Goal: Task Accomplishment & Management: Manage account settings

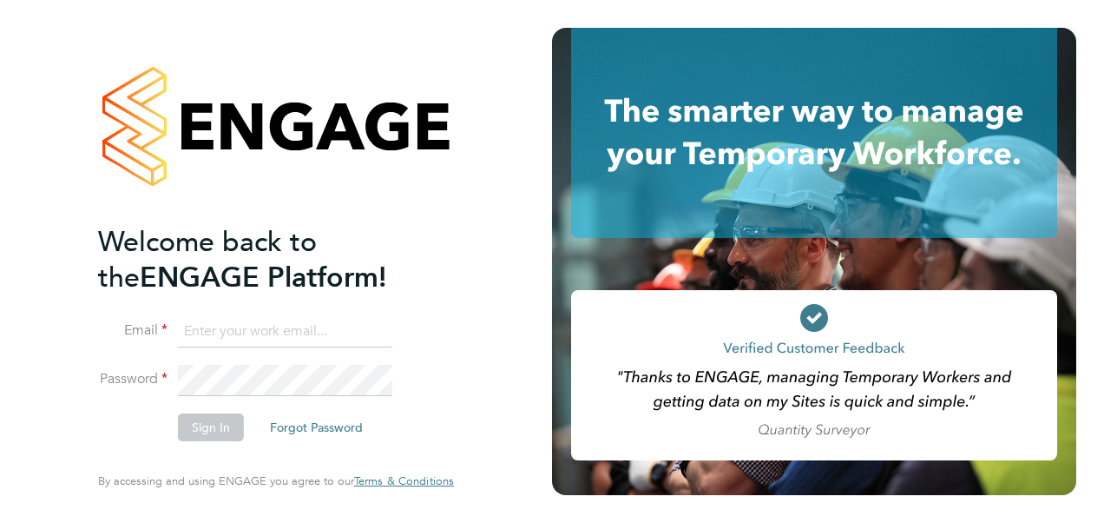
type input "Nathan.casselton@bhafcfoundation.org.uk"
click at [226, 420] on button "Sign In" at bounding box center [211, 427] width 66 height 28
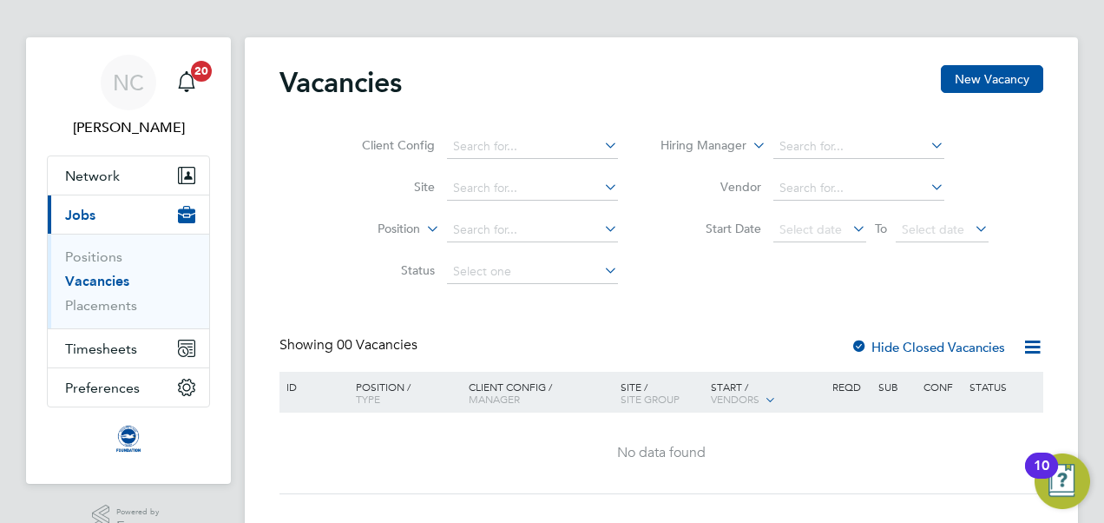
scroll to position [10, 0]
click at [113, 346] on span "Timesheets" at bounding box center [101, 349] width 72 height 16
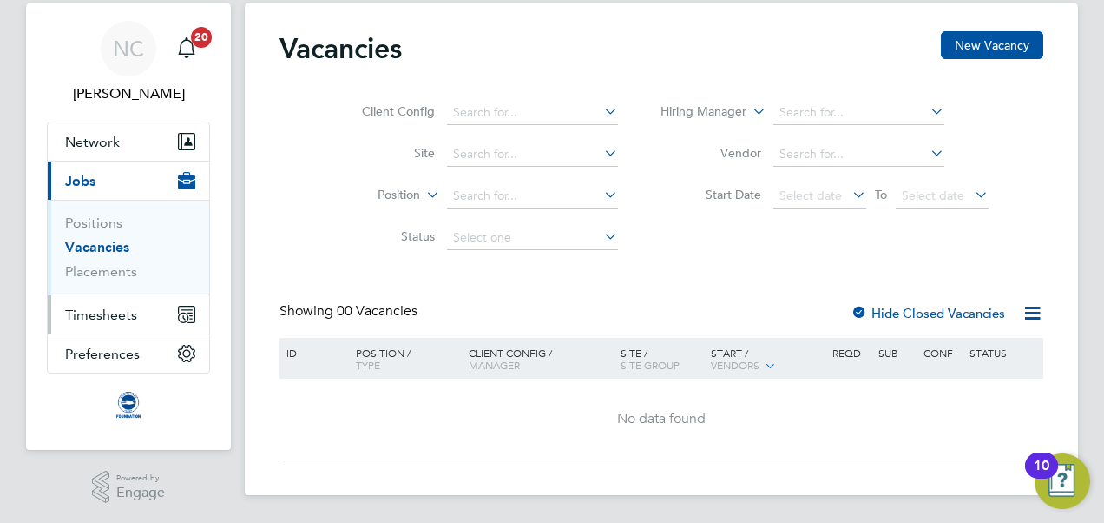
click at [109, 312] on span "Timesheets" at bounding box center [101, 314] width 72 height 16
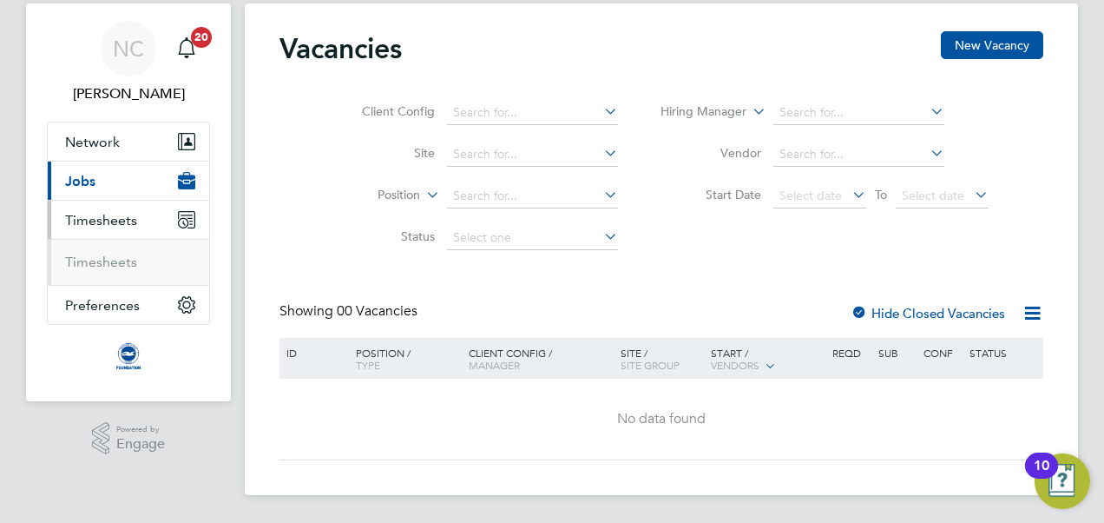
scroll to position [44, 0]
click at [125, 262] on link "Timesheets" at bounding box center [101, 262] width 72 height 16
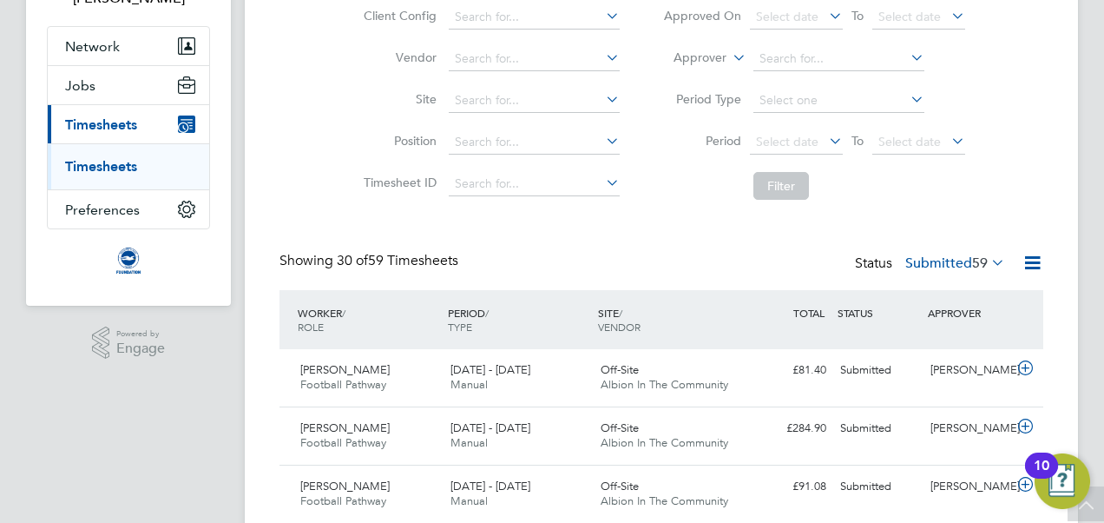
click at [978, 258] on span "59" at bounding box center [980, 262] width 16 height 17
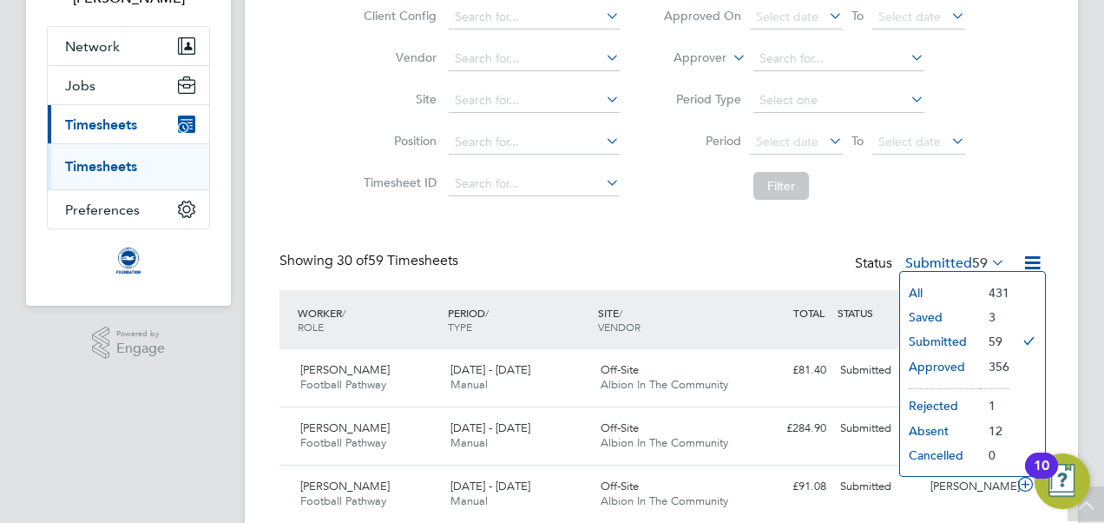
click at [978, 258] on span "59" at bounding box center [980, 262] width 16 height 17
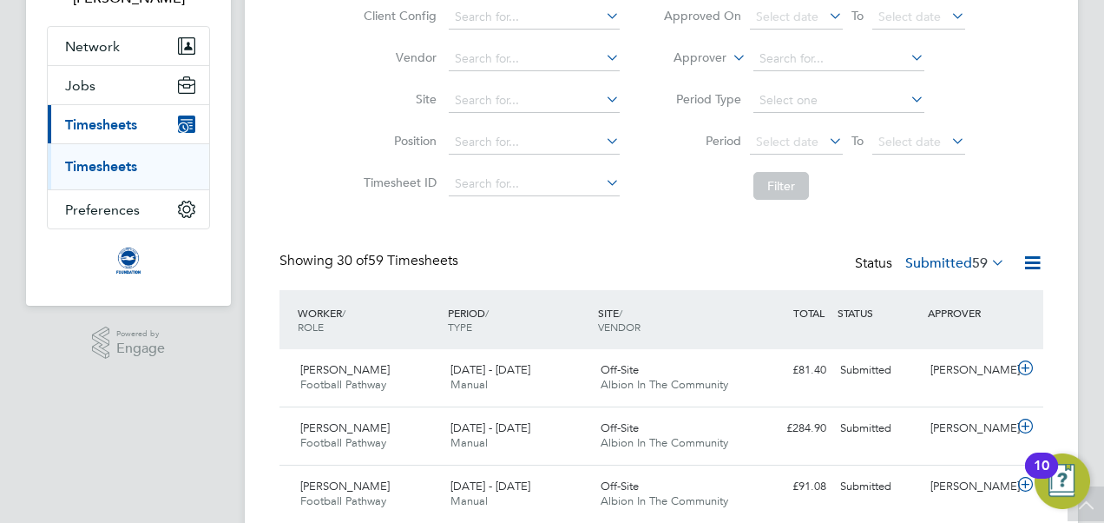
click at [978, 258] on span "59" at bounding box center [980, 262] width 16 height 17
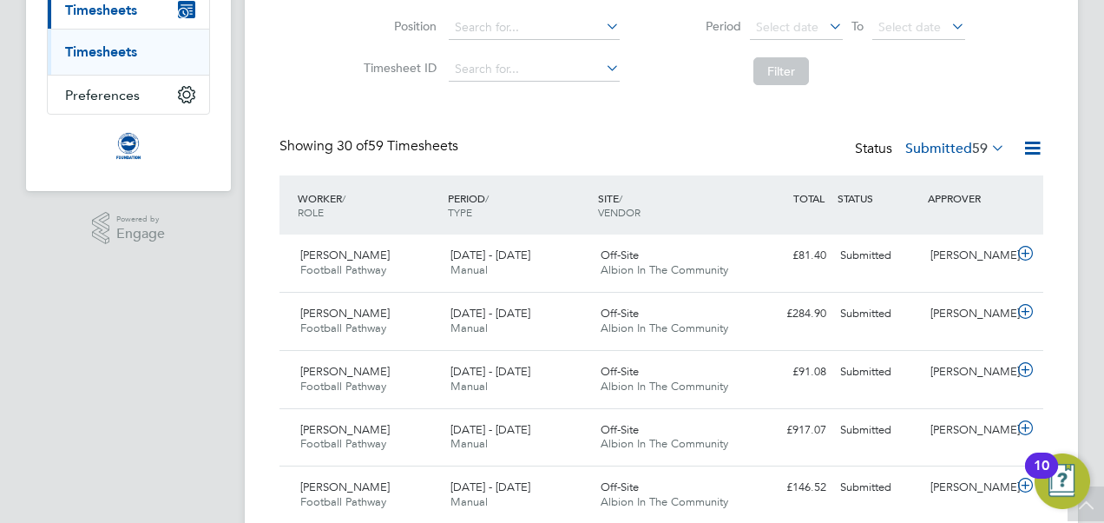
click at [937, 139] on div "Status Submitted 59" at bounding box center [932, 149] width 154 height 24
click at [976, 153] on span "59" at bounding box center [980, 148] width 16 height 17
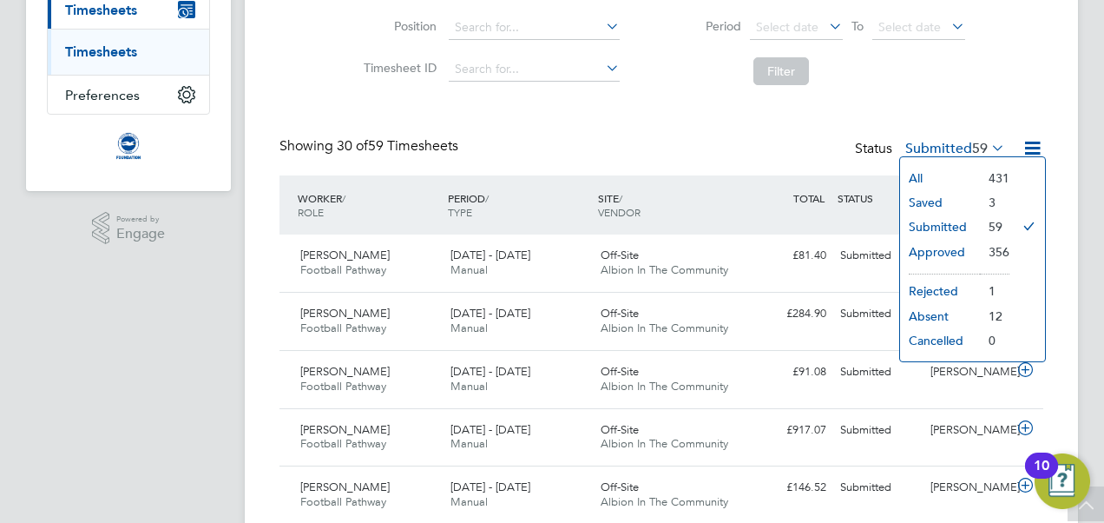
click at [952, 196] on li "Saved" at bounding box center [940, 202] width 80 height 24
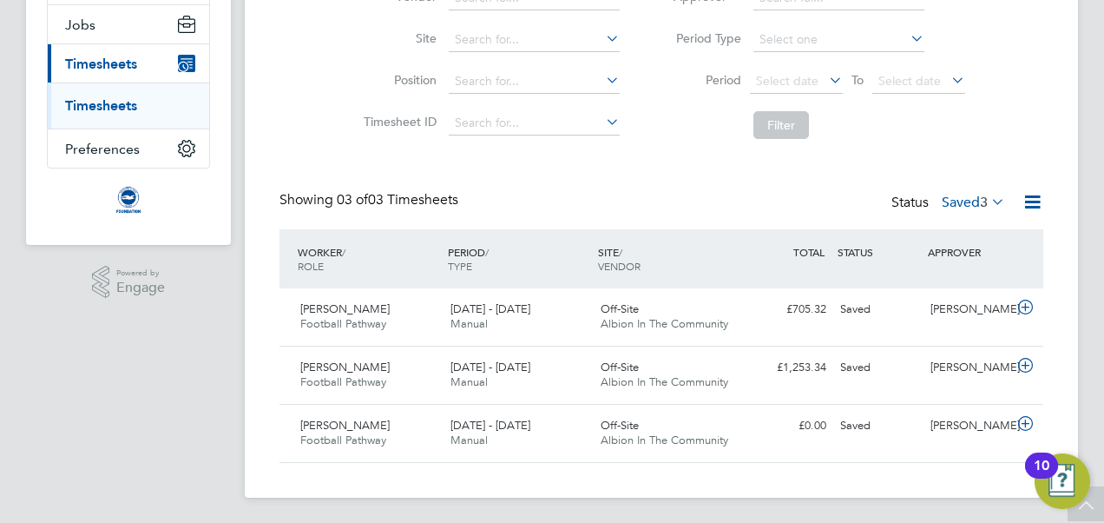
click at [674, 211] on div "Showing 03 of 03 Timesheets Status Saved 3" at bounding box center [662, 210] width 764 height 38
click at [980, 197] on span "3" at bounding box center [984, 202] width 8 height 17
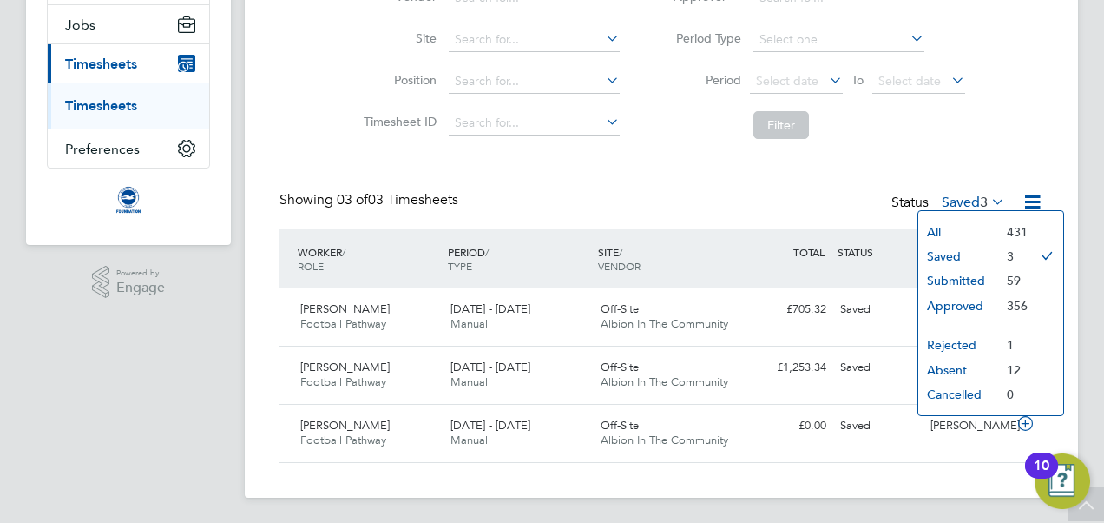
click at [984, 279] on li "Submitted" at bounding box center [959, 280] width 80 height 24
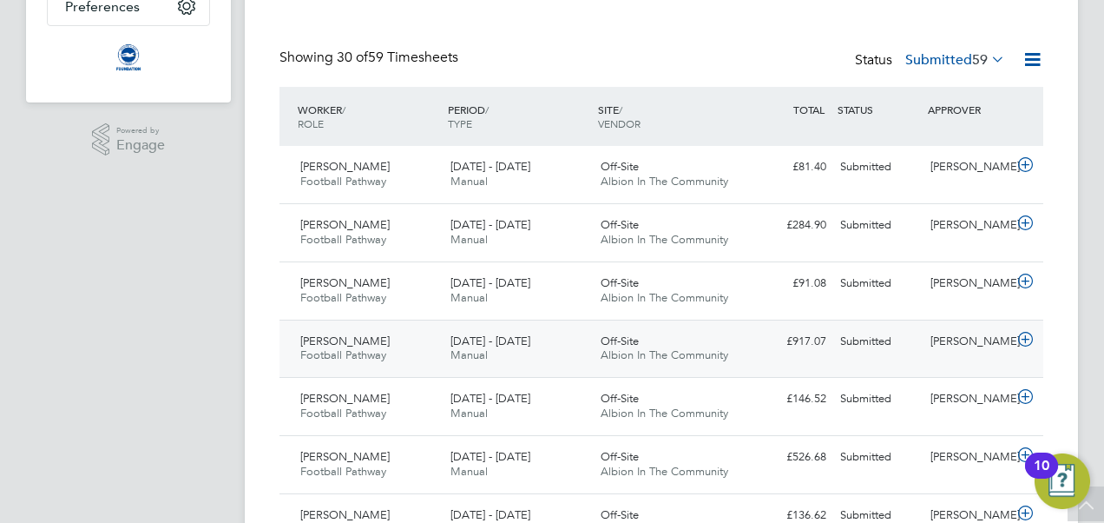
click at [983, 334] on div "[PERSON_NAME]" at bounding box center [969, 341] width 90 height 29
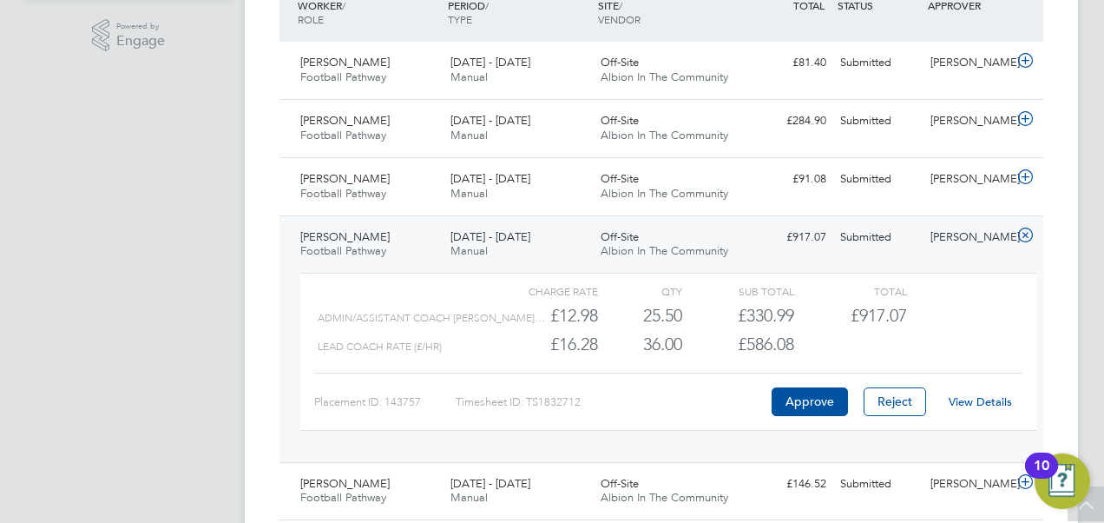
scroll to position [448, 0]
click at [986, 403] on link "View Details" at bounding box center [980, 401] width 63 height 15
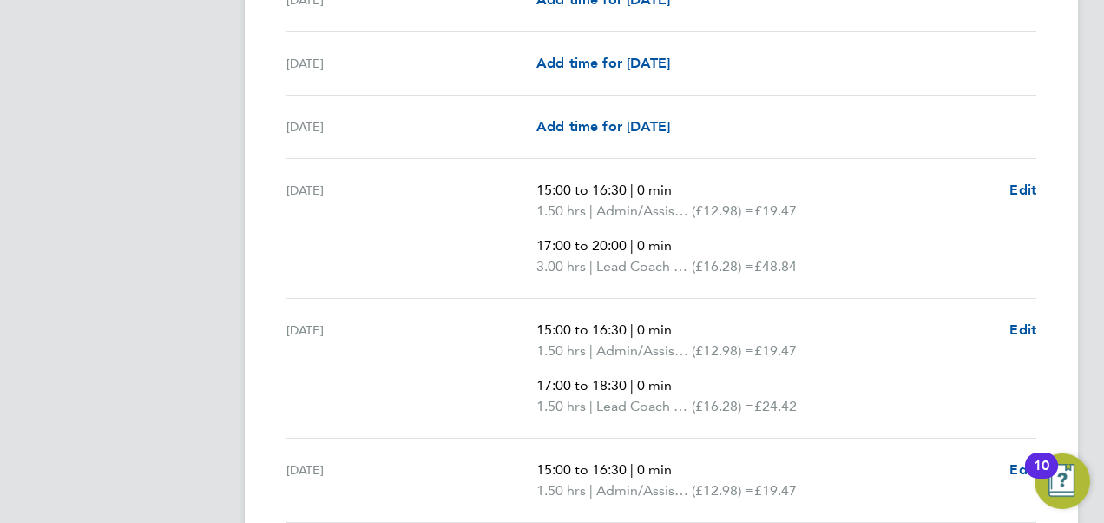
scroll to position [873, 0]
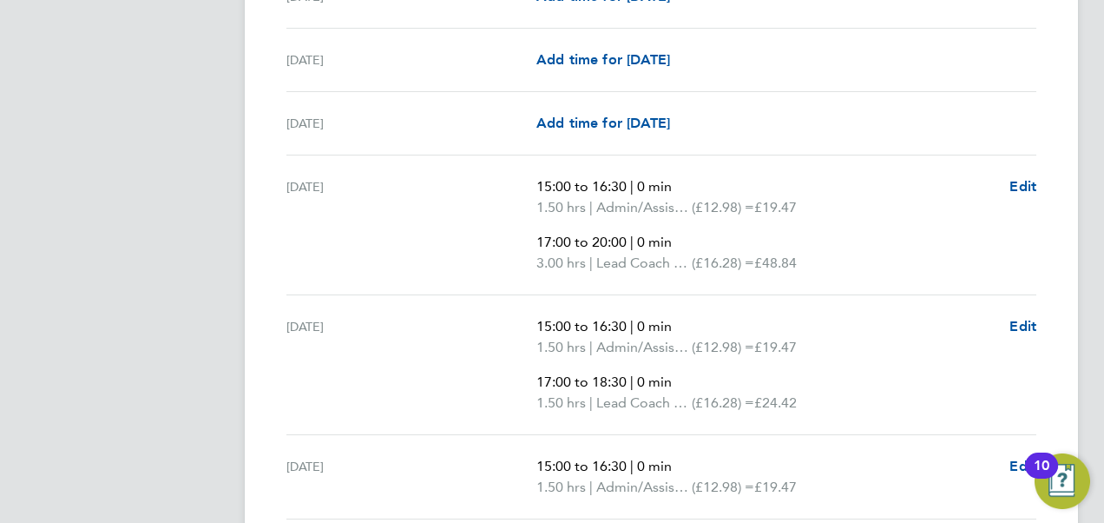
drag, startPoint x: 536, startPoint y: 240, endPoint x: 626, endPoint y: 240, distance: 90.3
click at [626, 240] on span "17:00 to 20:00" at bounding box center [582, 242] width 90 height 16
click at [898, 227] on ul "15:00 to 16:30 | 0 min 1.50 hrs | Admin/Assistant Coach Rat (£12.98) = £19.47 1…" at bounding box center [766, 224] width 459 height 97
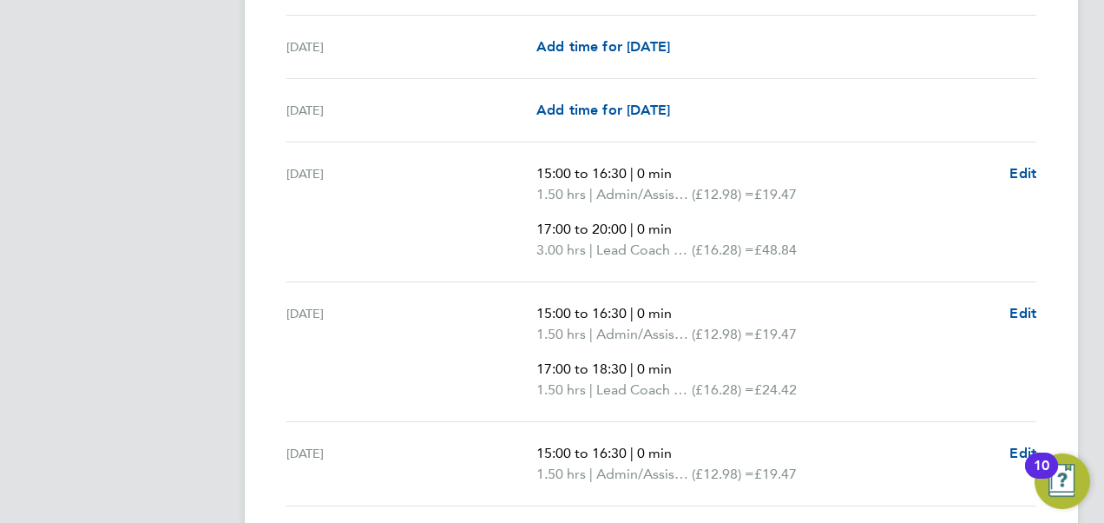
scroll to position [887, 0]
drag, startPoint x: 781, startPoint y: 192, endPoint x: 834, endPoint y: 185, distance: 53.4
click at [834, 185] on p "1.50 hrs | Admin/Assistant Coach Rat (£12.98) = £19.47" at bounding box center [766, 193] width 459 height 21
drag, startPoint x: 834, startPoint y: 185, endPoint x: 839, endPoint y: 249, distance: 64.5
click at [839, 249] on p "3.00 hrs | Lead Coach Rate (£16.28) = £48.84" at bounding box center [766, 249] width 459 height 21
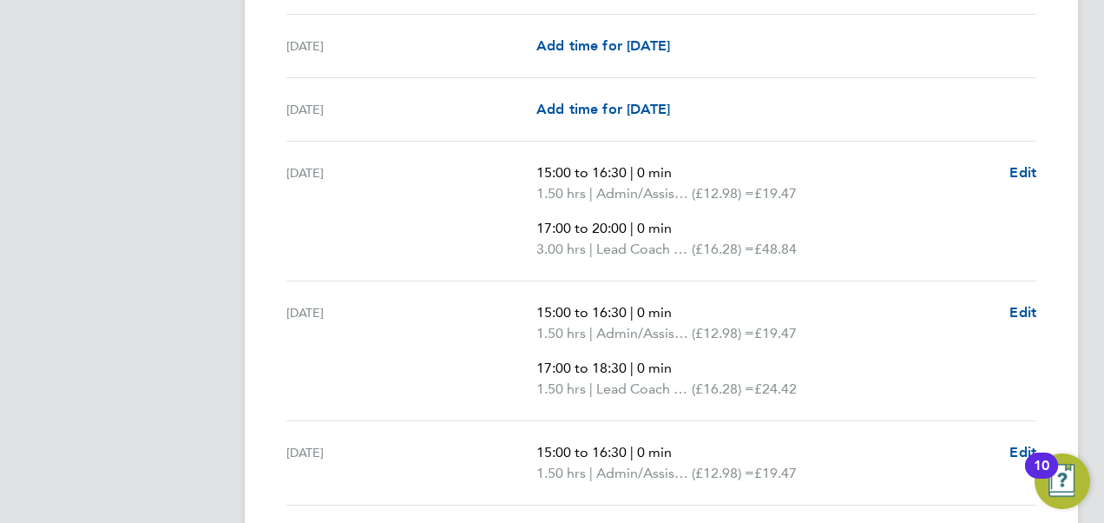
click at [839, 249] on p "3.00 hrs | Lead Coach Rate (£16.28) = £48.84" at bounding box center [766, 249] width 459 height 21
click at [1015, 164] on span "Edit" at bounding box center [1023, 172] width 27 height 16
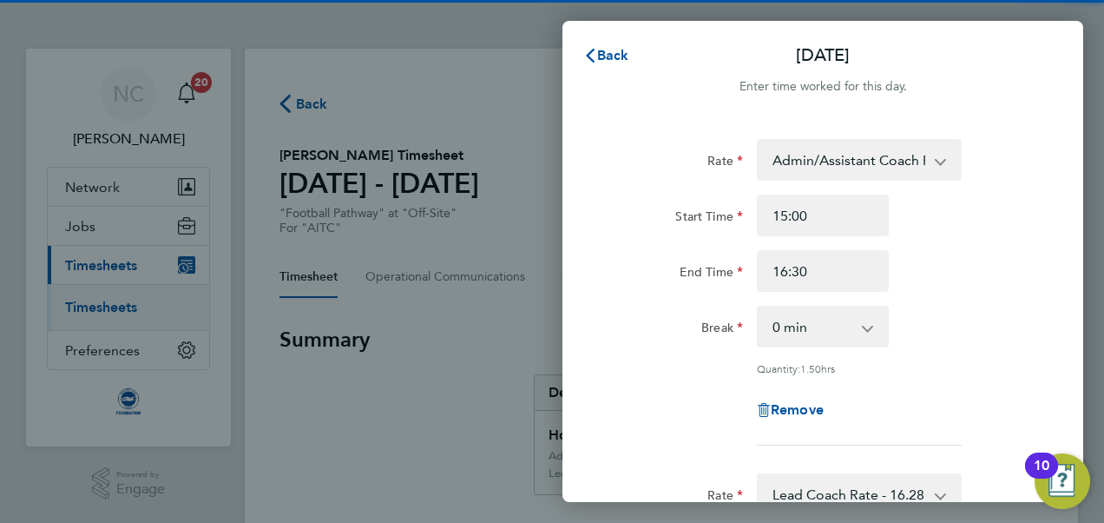
scroll to position [7, 0]
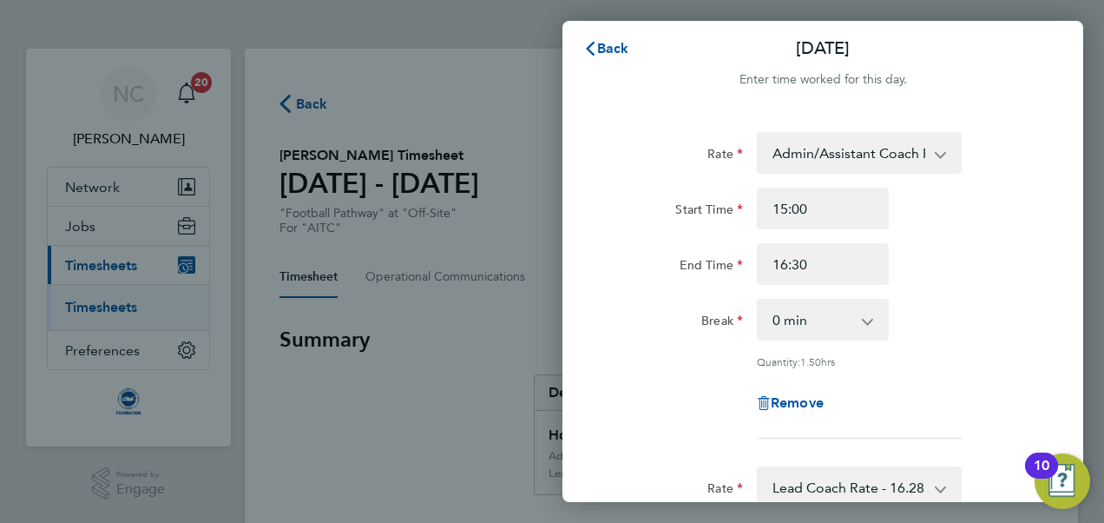
click at [941, 159] on app-icon-cross-button at bounding box center [949, 153] width 21 height 38
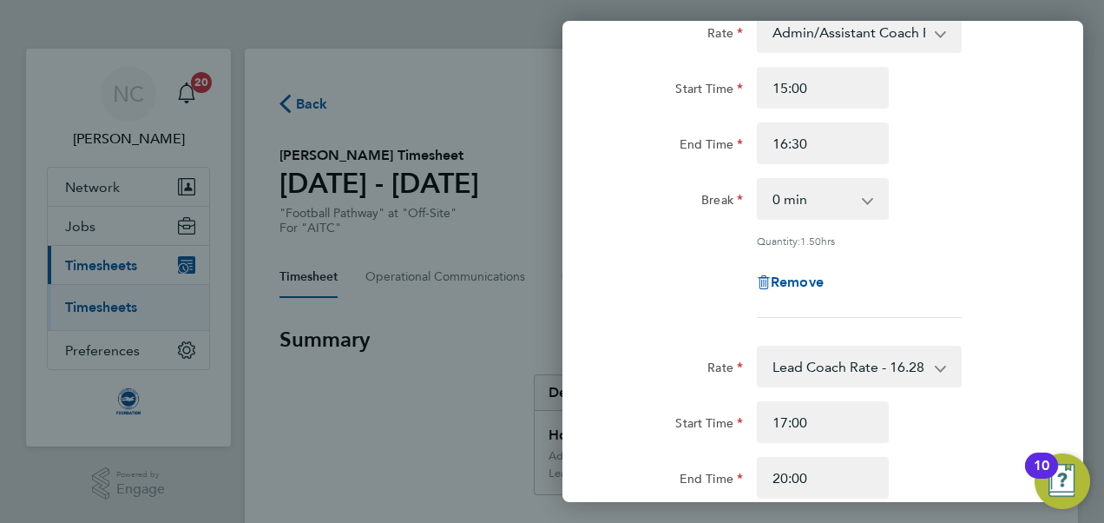
scroll to position [0, 0]
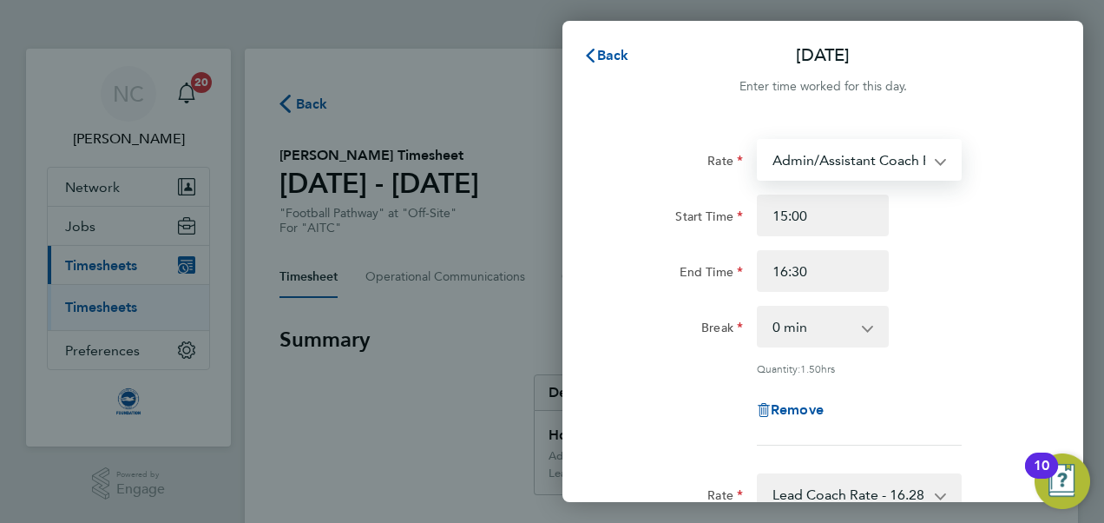
click at [934, 163] on select "Admin/Assistant Coach Rat - 12.98 Lead Coach Rate - 16.28" at bounding box center [849, 160] width 181 height 38
click at [613, 56] on span "Back" at bounding box center [613, 55] width 32 height 16
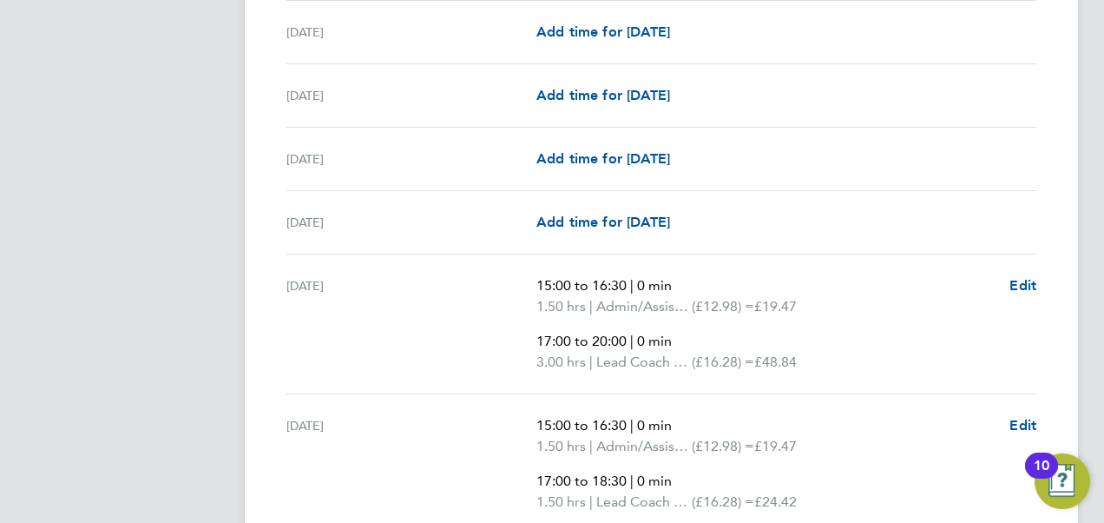
scroll to position [779, 0]
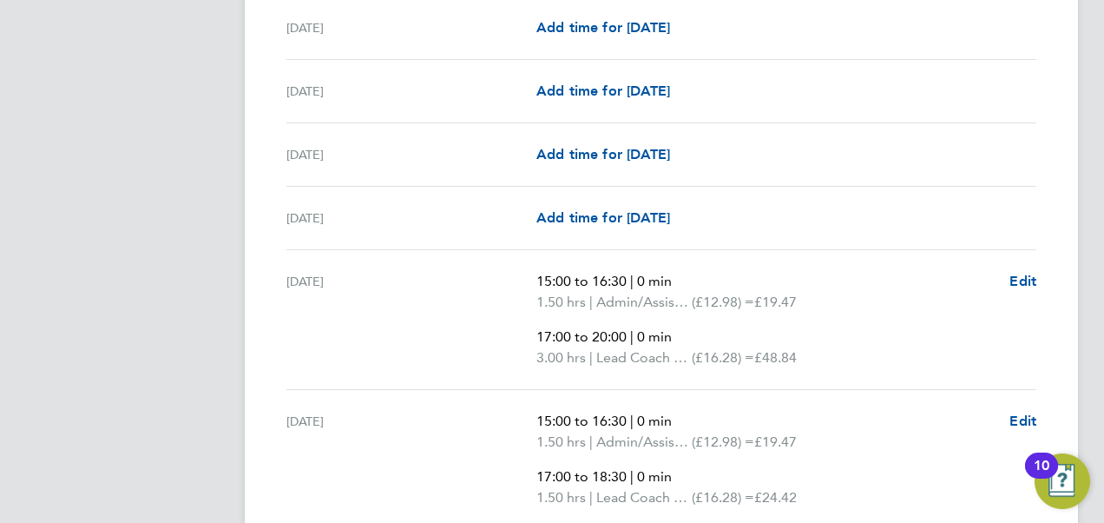
drag, startPoint x: 778, startPoint y: 293, endPoint x: 872, endPoint y: 284, distance: 94.3
click at [872, 284] on ul "15:00 to 16:30 | 0 min 1.50 hrs | Admin/Assistant Coach Rat (£12.98) = £19.47 1…" at bounding box center [766, 319] width 459 height 97
drag, startPoint x: 872, startPoint y: 284, endPoint x: 833, endPoint y: 307, distance: 45.6
click at [833, 307] on p "1.50 hrs | Admin/Assistant Coach Rat (£12.98) = £19.47" at bounding box center [766, 302] width 459 height 21
drag, startPoint x: 778, startPoint y: 295, endPoint x: 851, endPoint y: 302, distance: 73.3
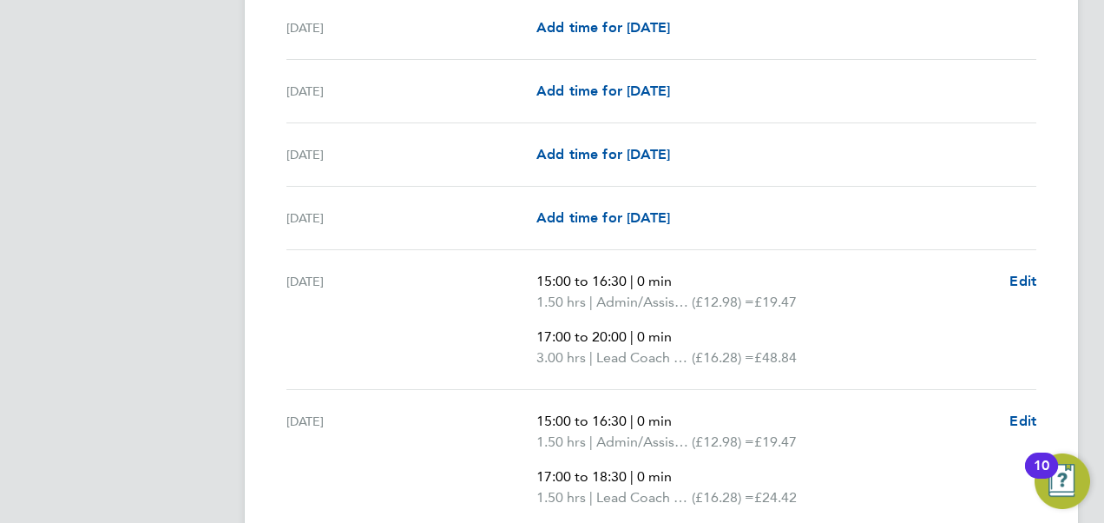
click at [851, 302] on p "1.50 hrs | Admin/Assistant Coach Rat (£12.98) = £19.47" at bounding box center [766, 302] width 459 height 21
drag, startPoint x: 851, startPoint y: 302, endPoint x: 779, endPoint y: 352, distance: 87.4
click at [779, 352] on span "£48.84" at bounding box center [776, 357] width 43 height 16
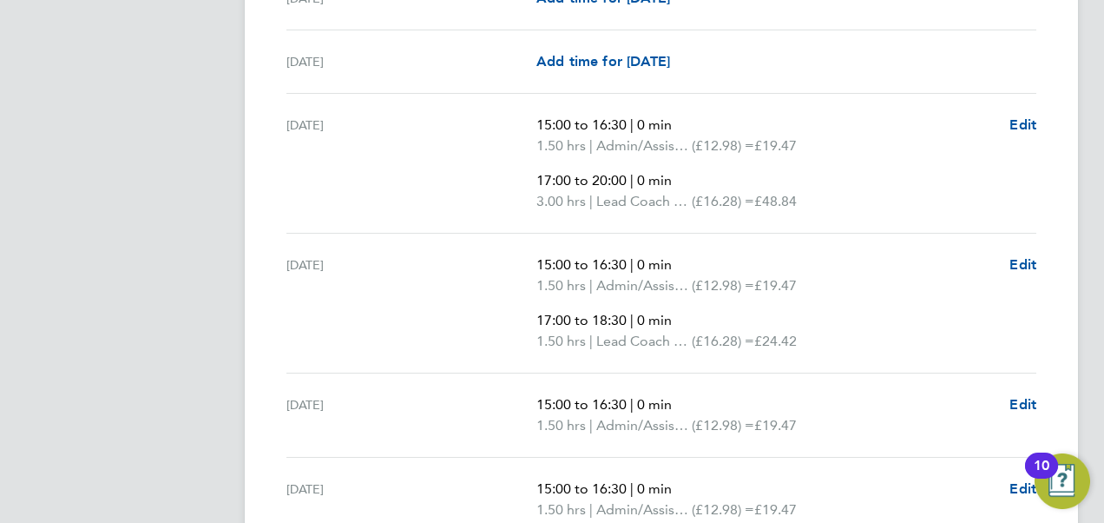
scroll to position [936, 0]
drag, startPoint x: 766, startPoint y: 293, endPoint x: 825, endPoint y: 283, distance: 60.0
click at [825, 283] on ul "15:00 to 16:30 | 0 min 1.50 hrs | Admin/Assistant Coach Rat (£12.98) = £19.47 1…" at bounding box center [766, 302] width 459 height 97
drag, startPoint x: 825, startPoint y: 283, endPoint x: 828, endPoint y: 330, distance: 47.0
click at [828, 330] on p "1.50 hrs | Lead Coach Rate (£16.28) = £24.42" at bounding box center [766, 340] width 459 height 21
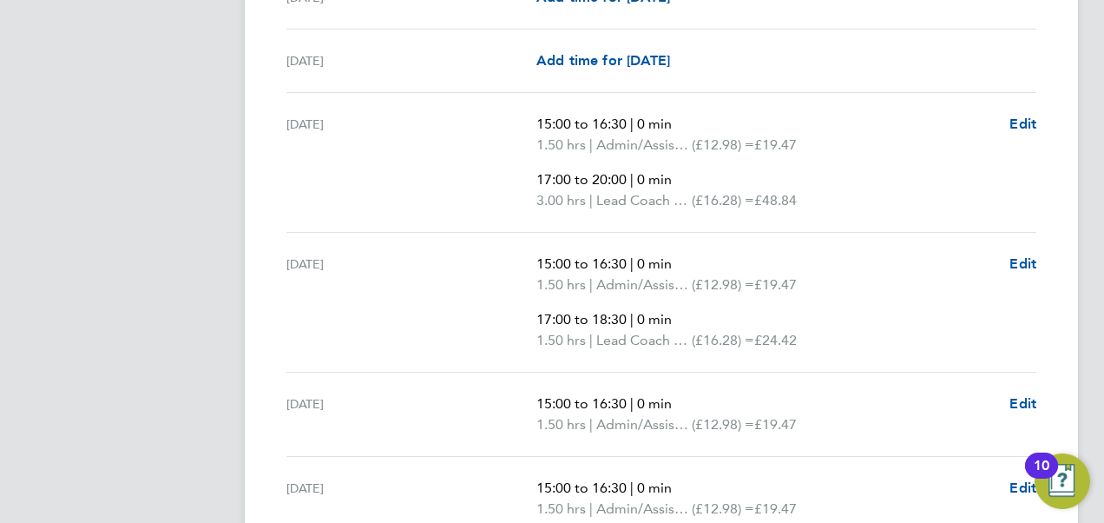
click at [859, 321] on p "17:00 to 18:30 | 0 min" at bounding box center [766, 319] width 459 height 21
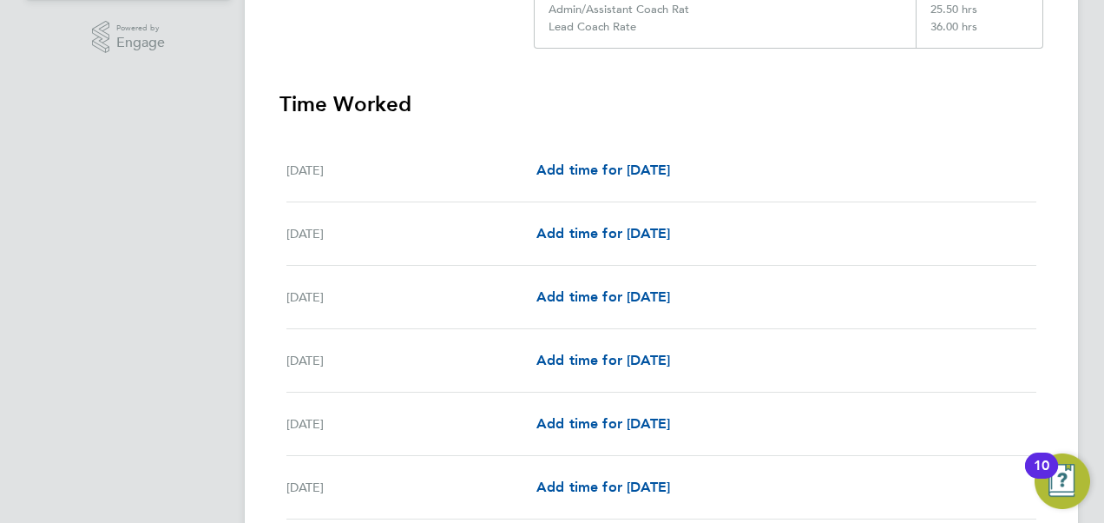
scroll to position [0, 0]
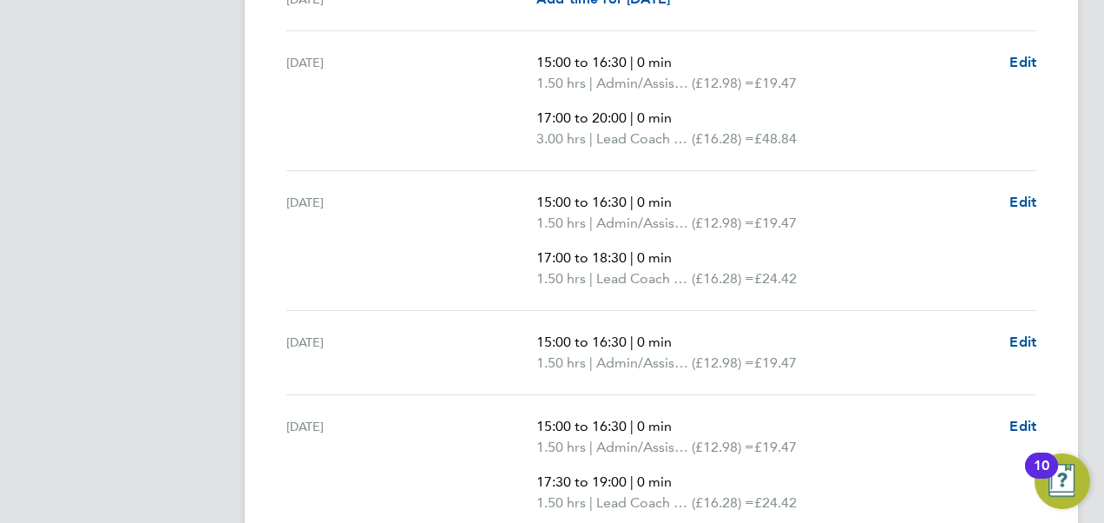
scroll to position [1835, 0]
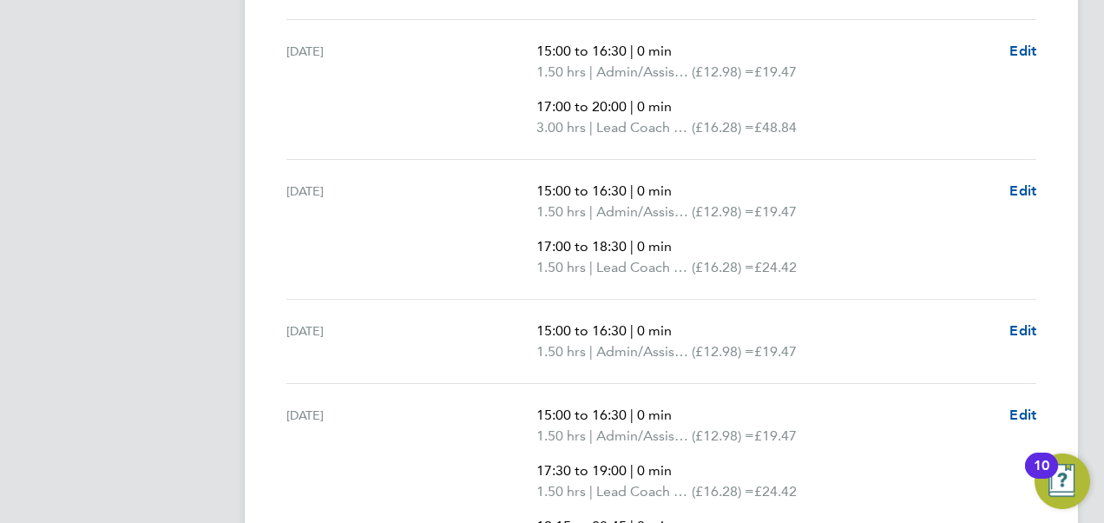
click at [794, 346] on span "£19.47" at bounding box center [776, 351] width 43 height 16
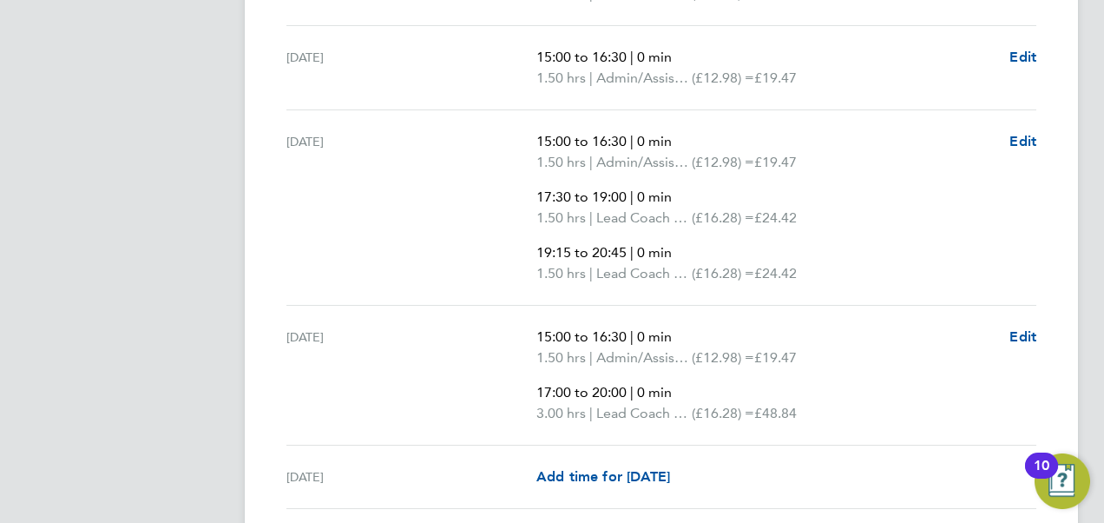
scroll to position [2112, 0]
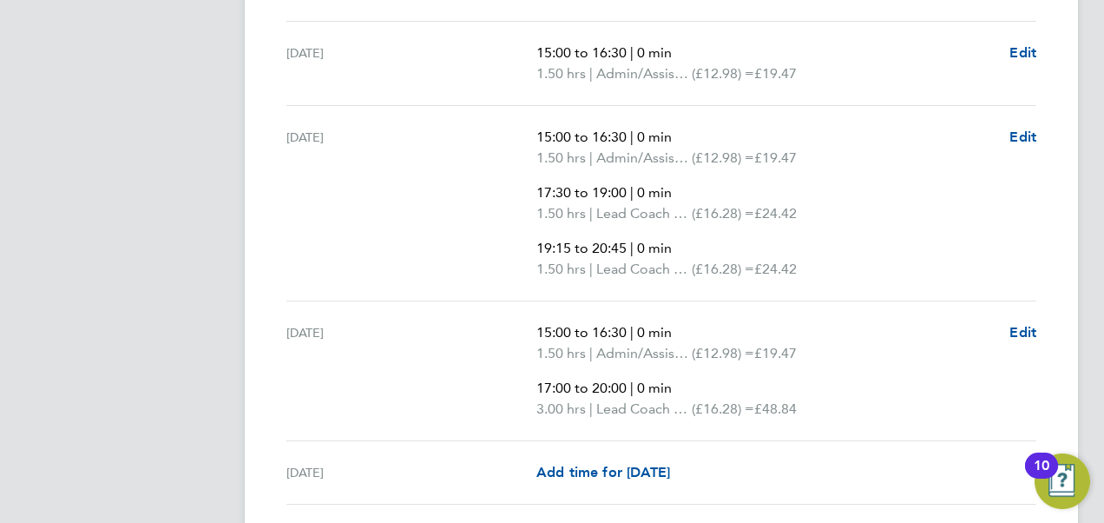
click at [781, 347] on span "£19.47" at bounding box center [776, 353] width 43 height 16
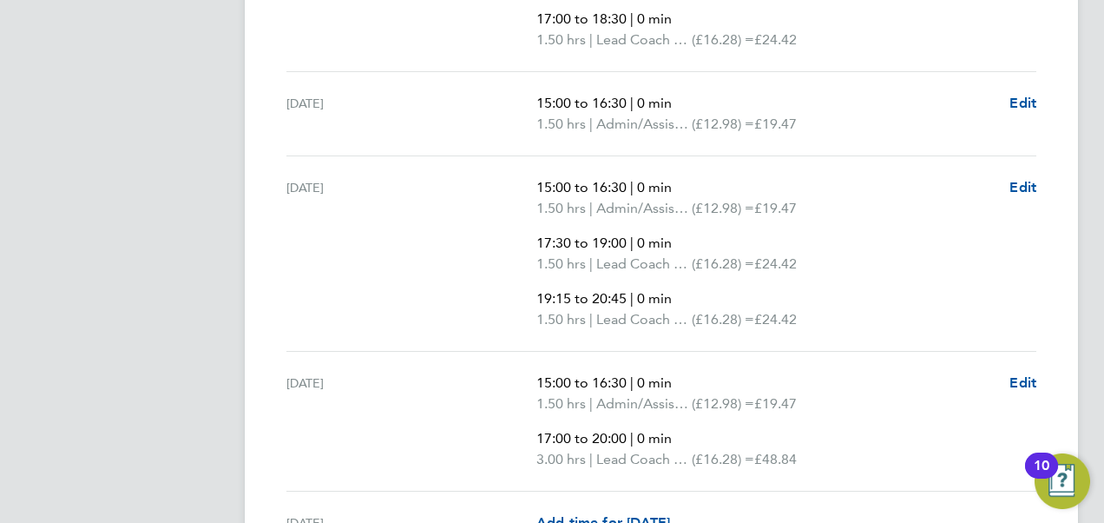
scroll to position [1391, 0]
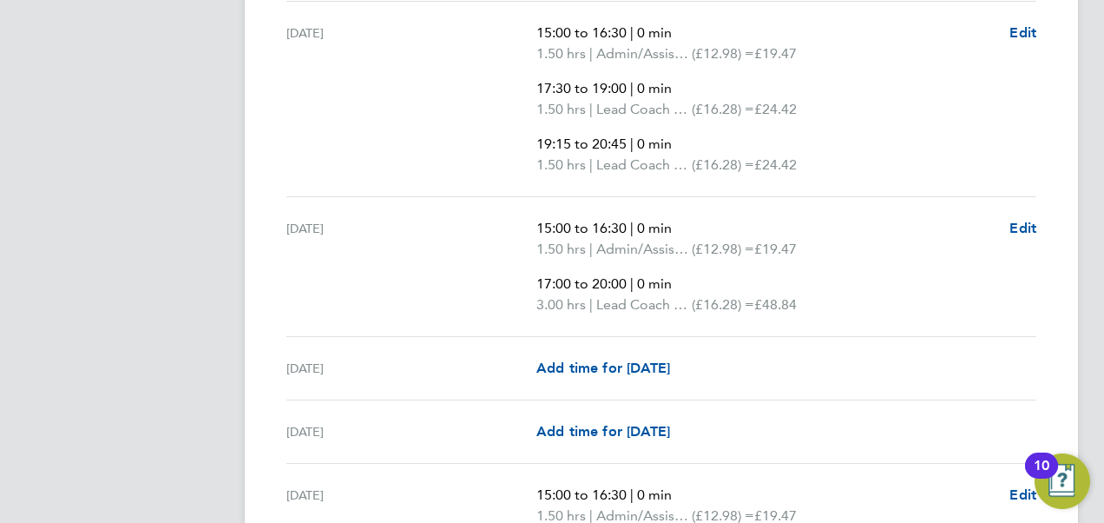
click at [786, 249] on span "£19.47" at bounding box center [776, 249] width 43 height 16
click at [784, 254] on p "1.50 hrs | Admin/Assistant Coach Rat (£12.98) = £19.47" at bounding box center [766, 249] width 459 height 21
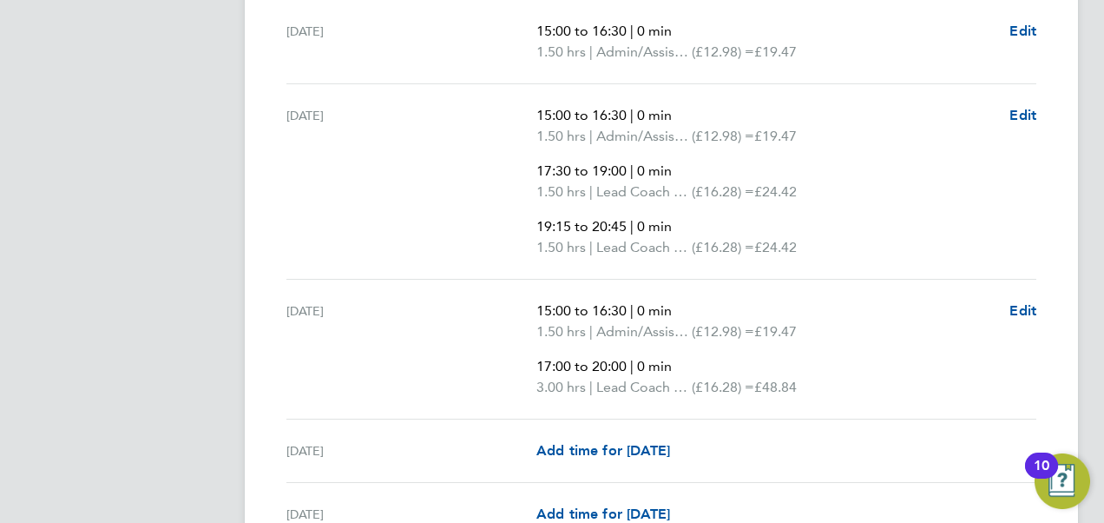
scroll to position [2146, 0]
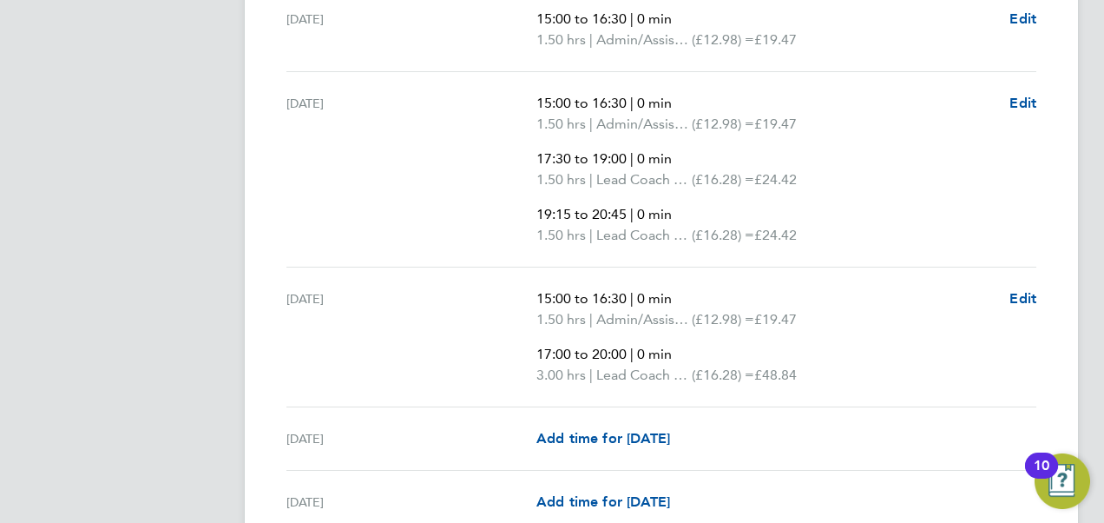
drag, startPoint x: 773, startPoint y: 204, endPoint x: 599, endPoint y: 153, distance: 181.0
click at [599, 153] on ul "15:00 to 16:30 | 0 min 1.50 hrs | Admin/Assistant Coach Rat (£12.98) = £19.47 1…" at bounding box center [766, 169] width 459 height 153
click at [599, 153] on span "17:30 to 19:00" at bounding box center [582, 158] width 90 height 16
click at [520, 138] on div "[DATE]" at bounding box center [412, 169] width 250 height 153
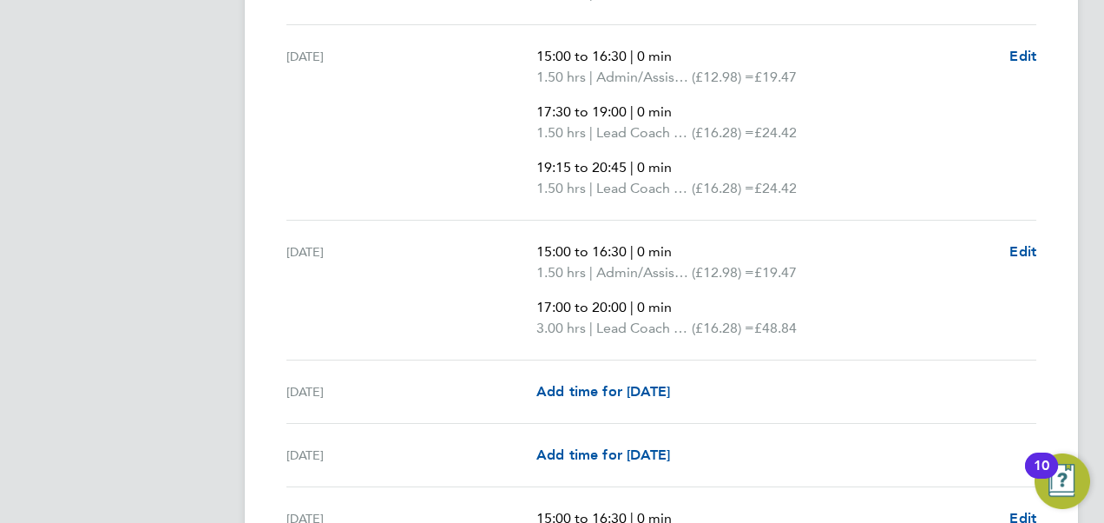
scroll to position [2195, 0]
drag, startPoint x: 524, startPoint y: 101, endPoint x: 643, endPoint y: 103, distance: 119.0
click at [643, 103] on div "[DATE] 15:00 to 16:30 | 0 min 1.50 hrs | Admin/Assistant Coach Rat (£12.98) = £…" at bounding box center [662, 120] width 750 height 195
click at [643, 103] on p "17:30 to 19:00 | 0 min" at bounding box center [766, 110] width 459 height 21
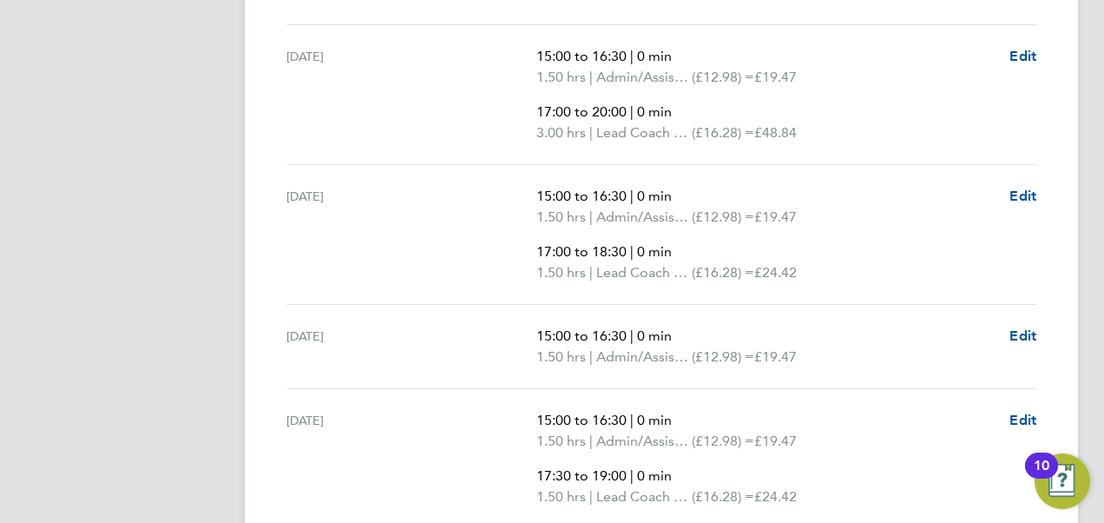
scroll to position [1028, 0]
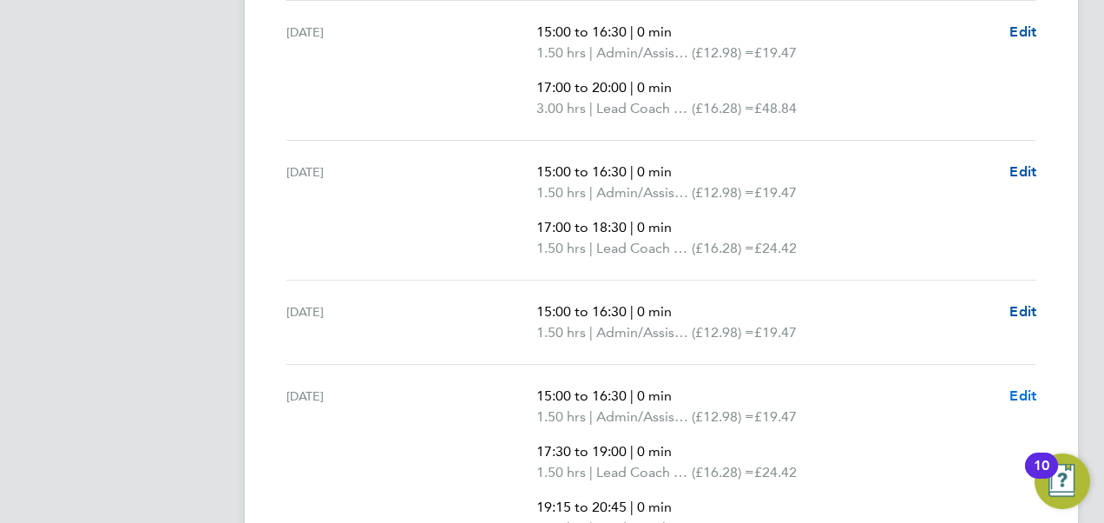
click at [1024, 389] on span "Edit" at bounding box center [1023, 395] width 27 height 16
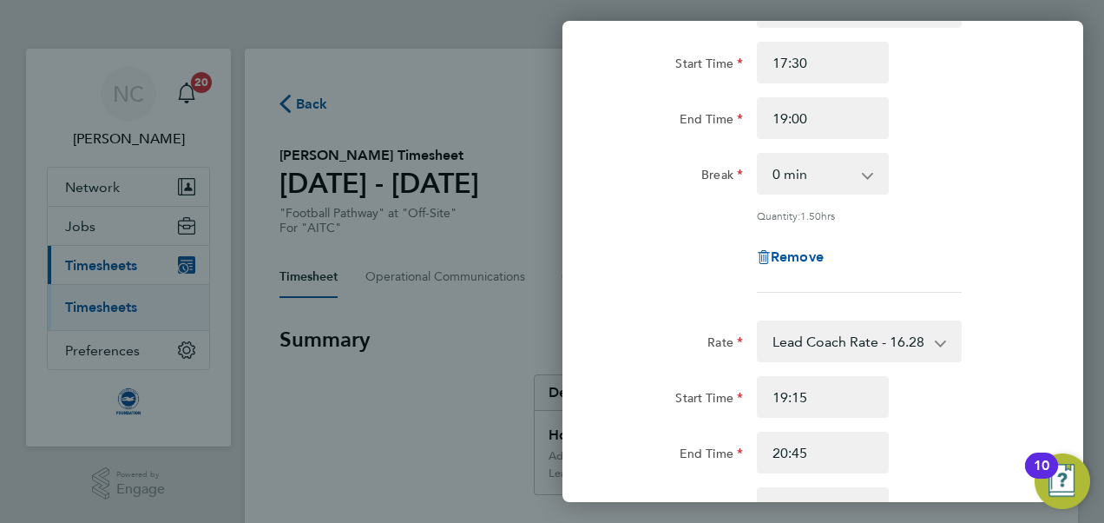
scroll to position [702, 0]
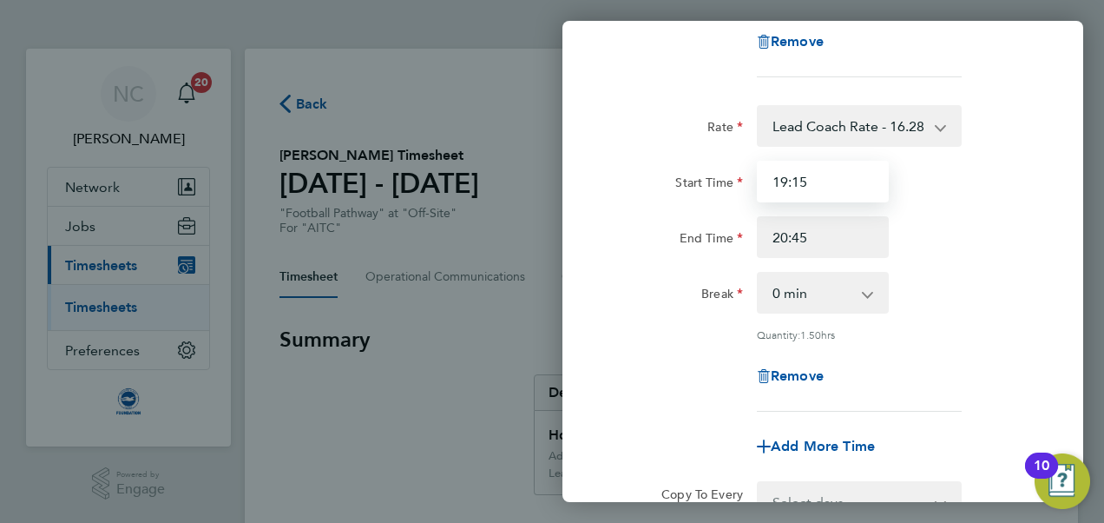
drag, startPoint x: 807, startPoint y: 180, endPoint x: 688, endPoint y: 167, distance: 120.5
click at [688, 167] on div "Start Time 19:15" at bounding box center [823, 182] width 438 height 42
type input "19:00"
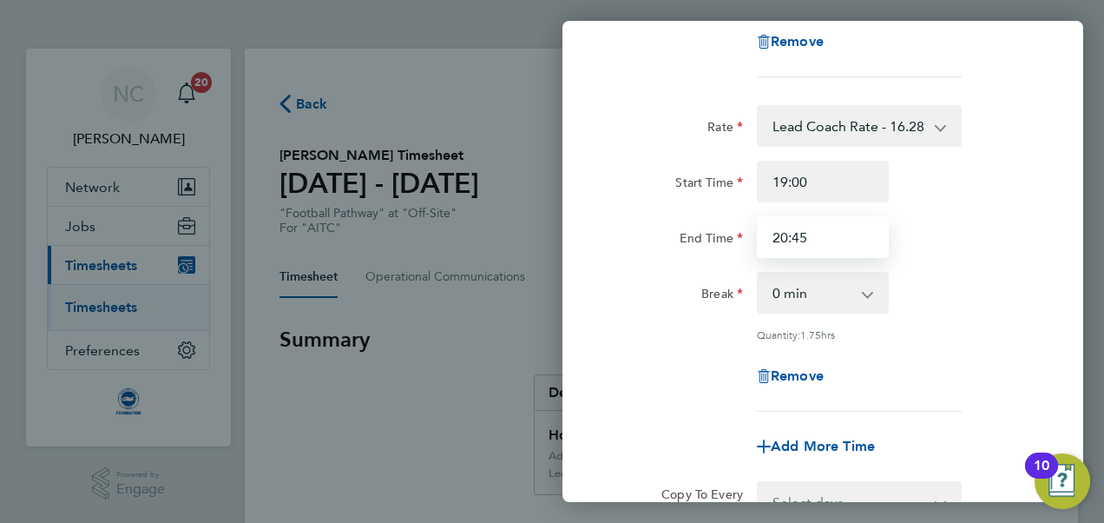
drag, startPoint x: 842, startPoint y: 234, endPoint x: 624, endPoint y: 241, distance: 218.0
click at [624, 241] on div "End Time 20:45" at bounding box center [823, 237] width 438 height 42
type input "21:00"
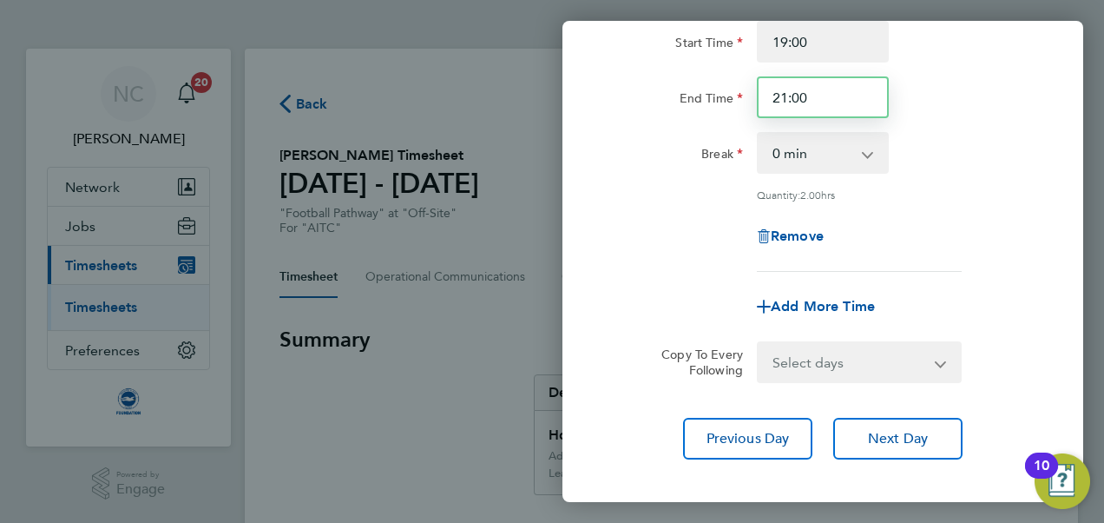
scroll to position [864, 0]
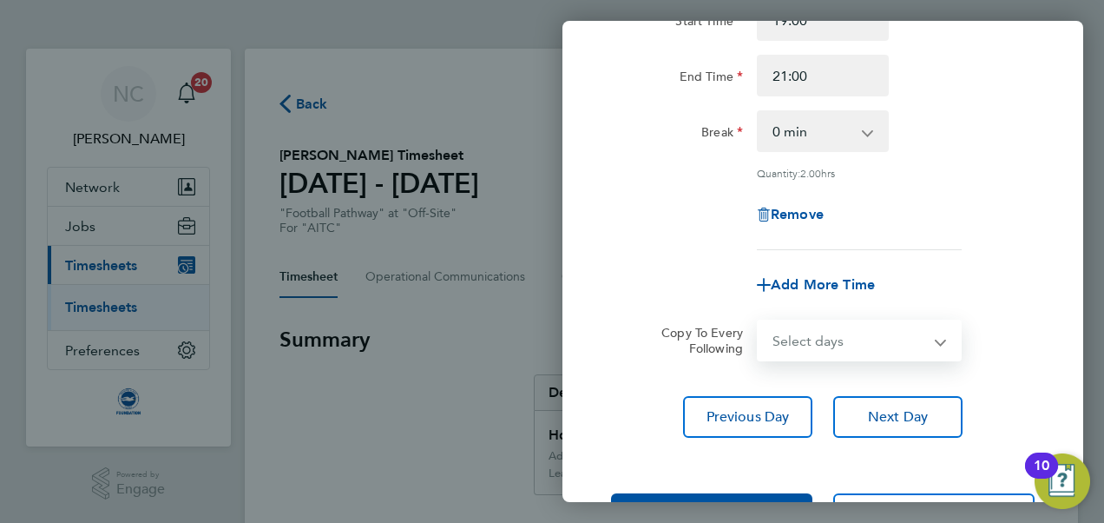
click at [863, 354] on select "Select days Day Weekday (Mon-Fri) Weekend (Sat-Sun) [DATE] [DATE] [DATE] [DATE]…" at bounding box center [850, 340] width 182 height 38
select select "THU"
click at [759, 321] on select "Select days Day Weekday (Mon-Fri) Weekend (Sat-Sun) [DATE] [DATE] [DATE] [DATE]…" at bounding box center [850, 340] width 182 height 38
select select "[DATE]"
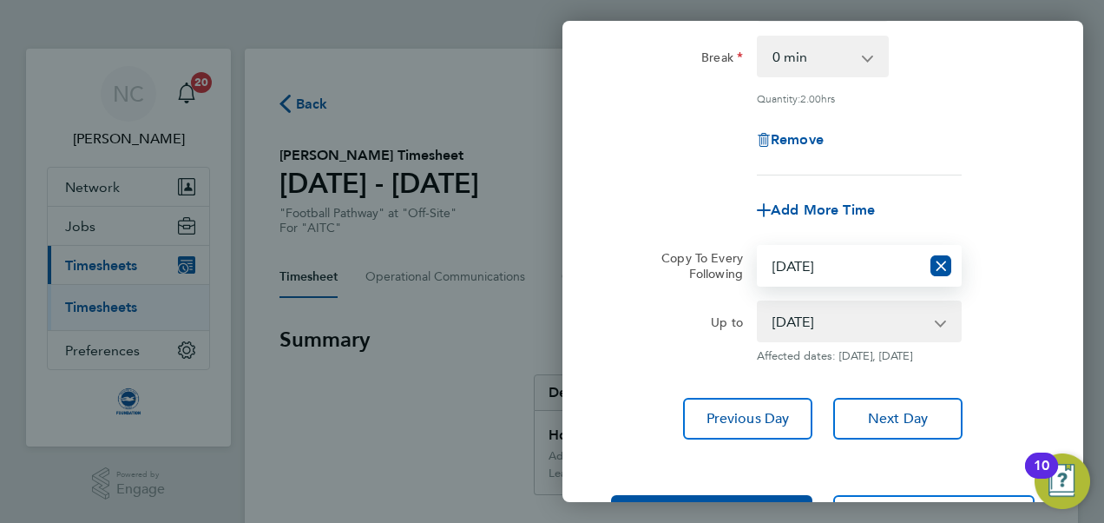
scroll to position [1018, 0]
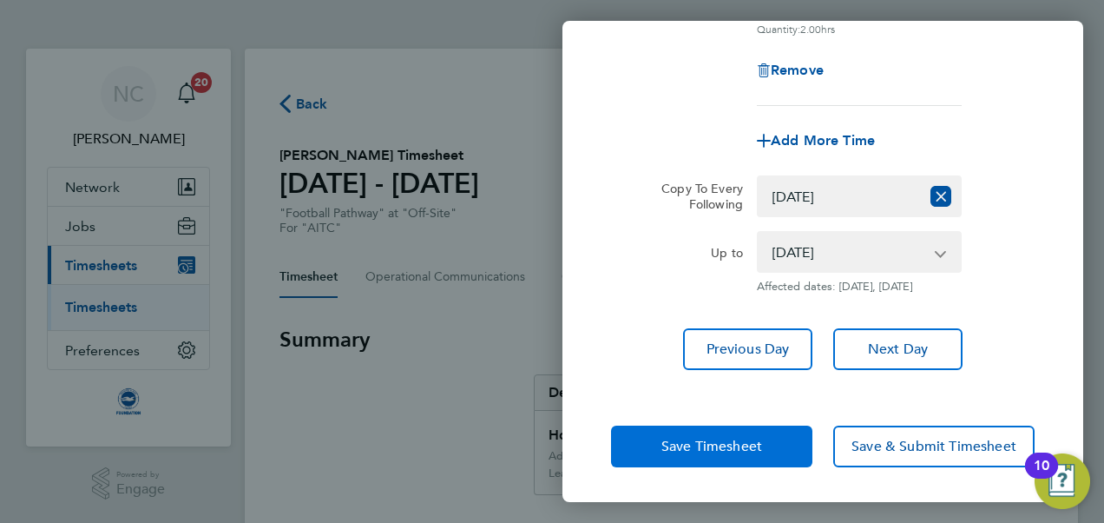
click at [783, 438] on button "Save Timesheet" at bounding box center [711, 446] width 201 height 42
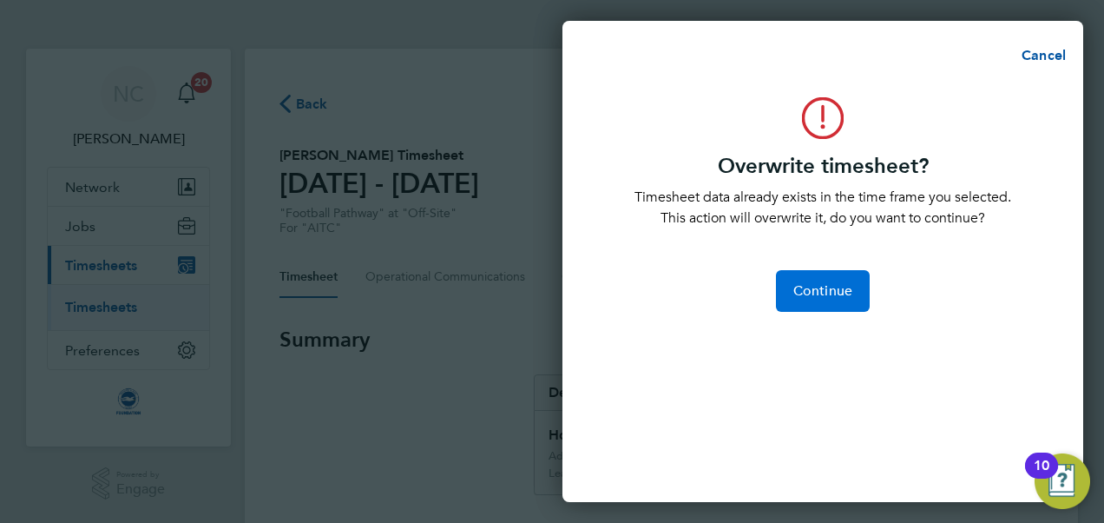
click at [846, 302] on button "Continue" at bounding box center [823, 291] width 94 height 42
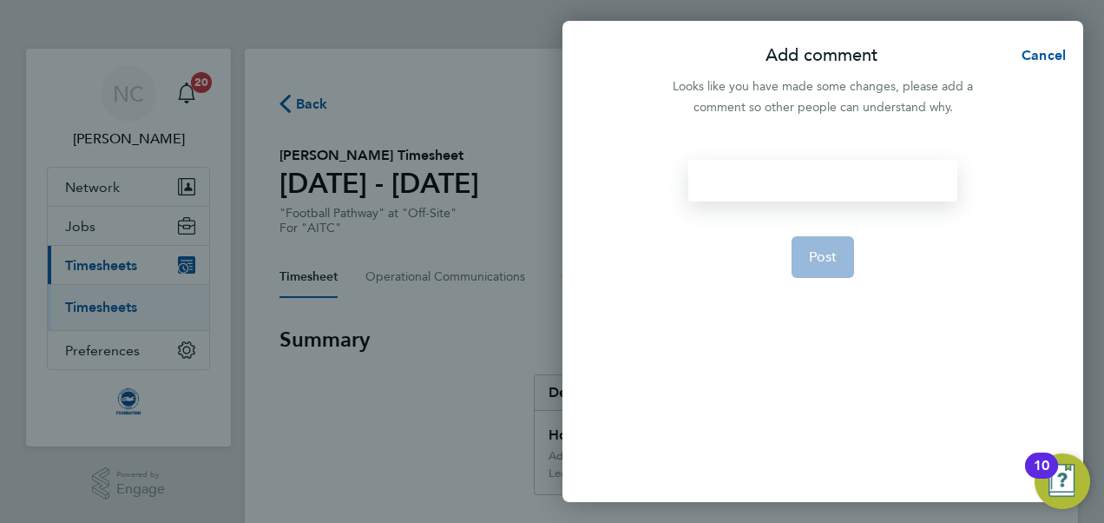
click at [754, 165] on div at bounding box center [823, 181] width 268 height 42
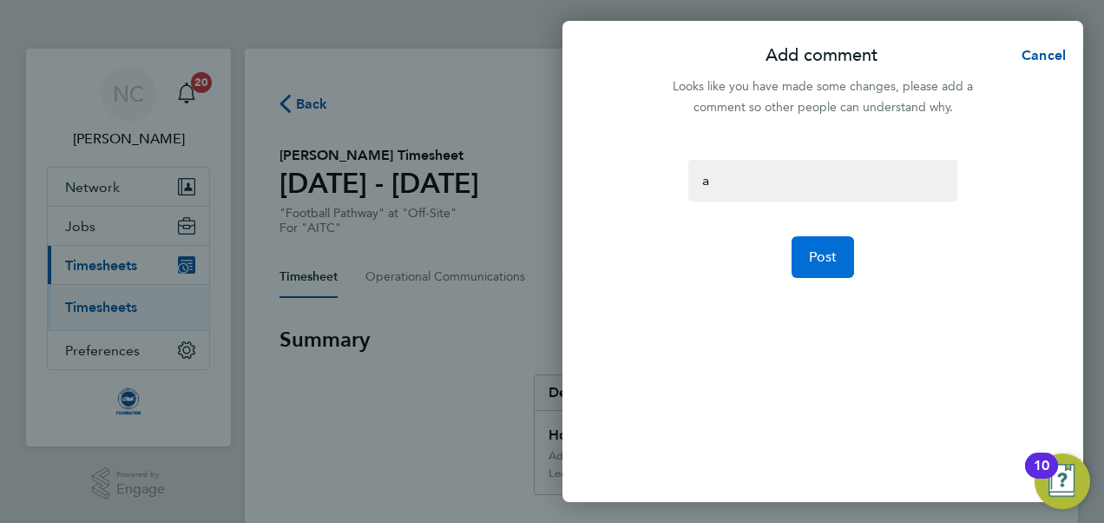
click at [816, 255] on span "Post" at bounding box center [823, 256] width 29 height 17
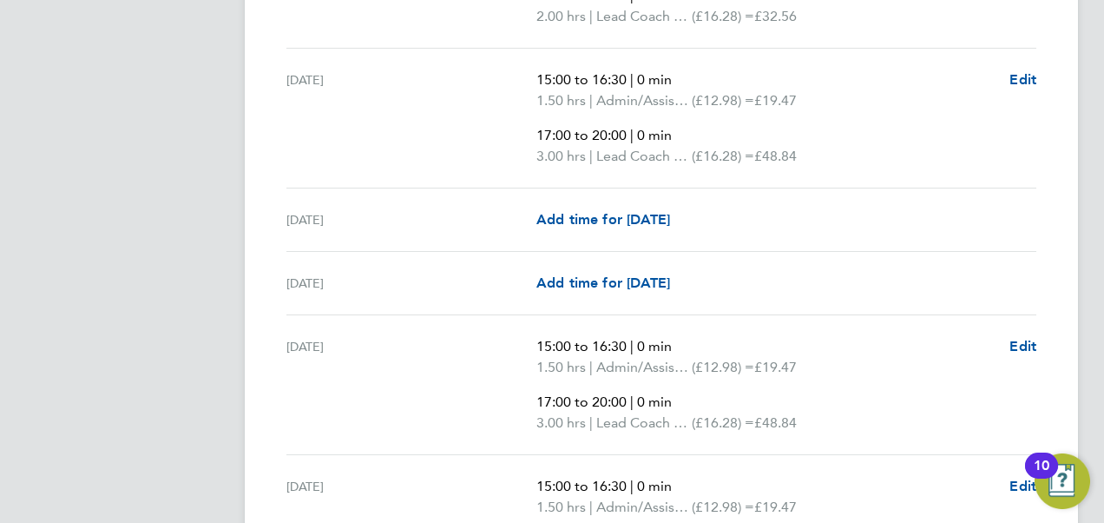
scroll to position [3405, 0]
